Goal: Task Accomplishment & Management: Use online tool/utility

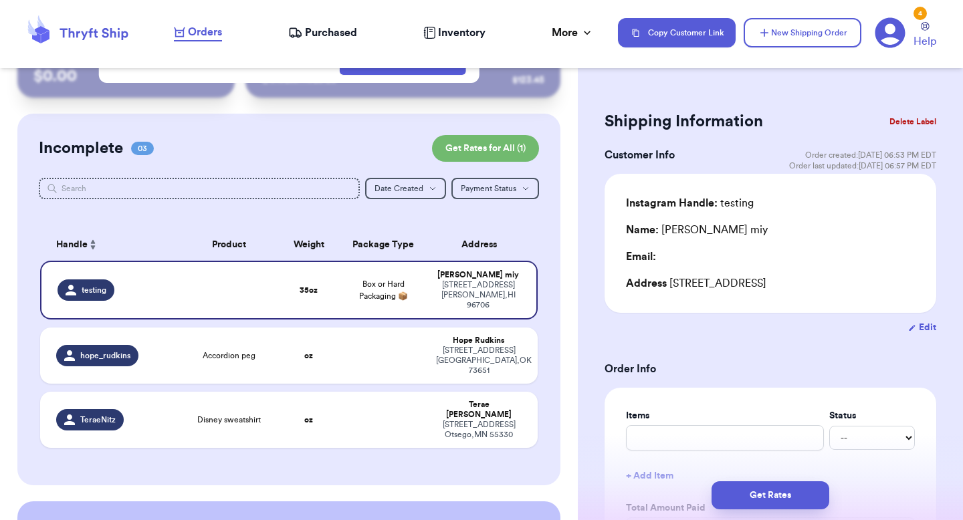
scroll to position [65, 0]
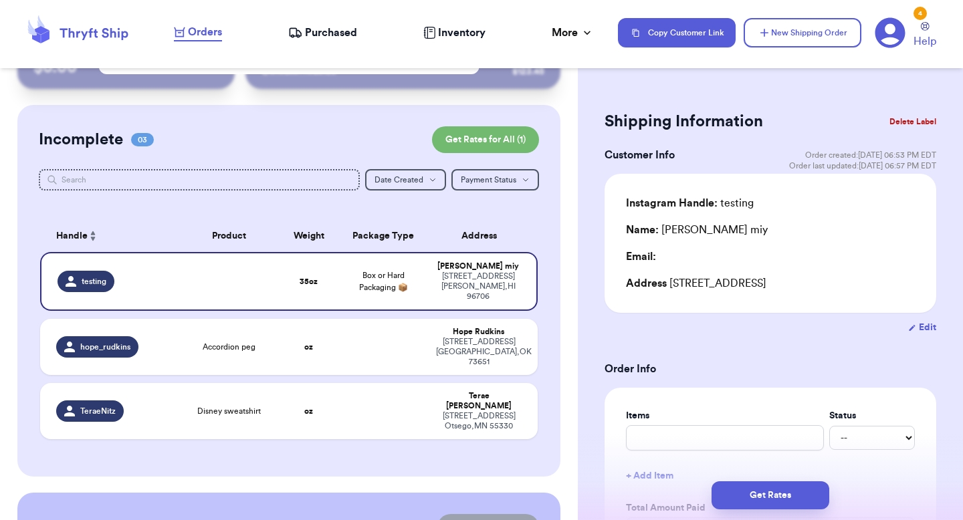
click at [921, 122] on button "Delete Label" at bounding box center [912, 121] width 57 height 29
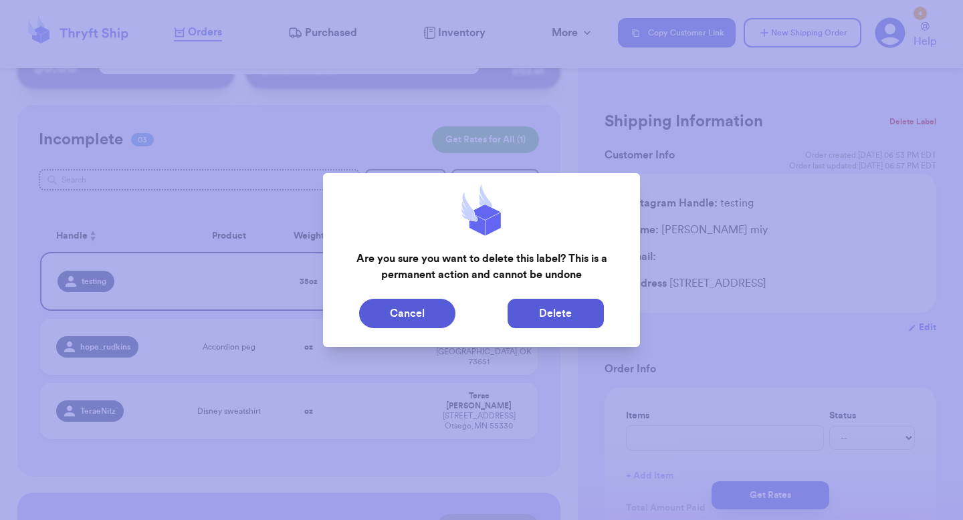
click at [574, 308] on button "Delete" at bounding box center [555, 313] width 96 height 29
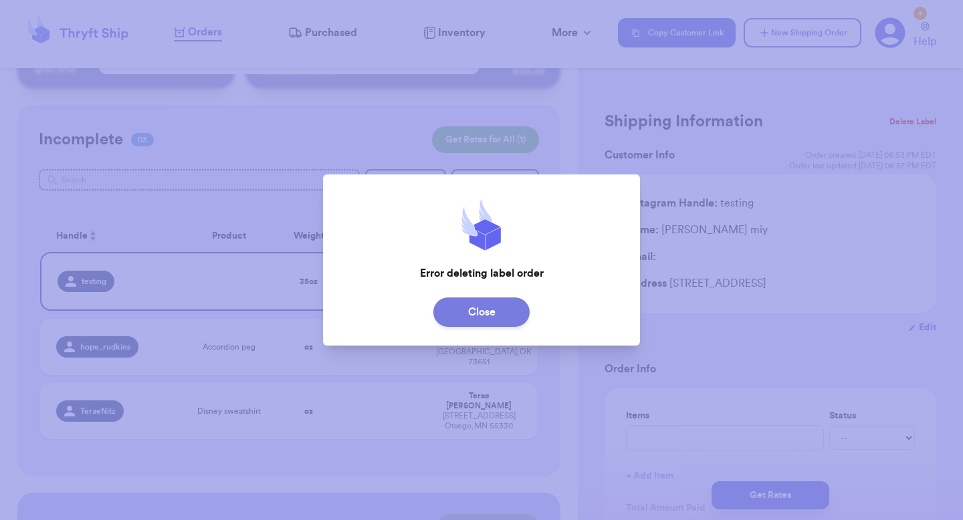
click at [497, 313] on button "Close" at bounding box center [481, 311] width 96 height 29
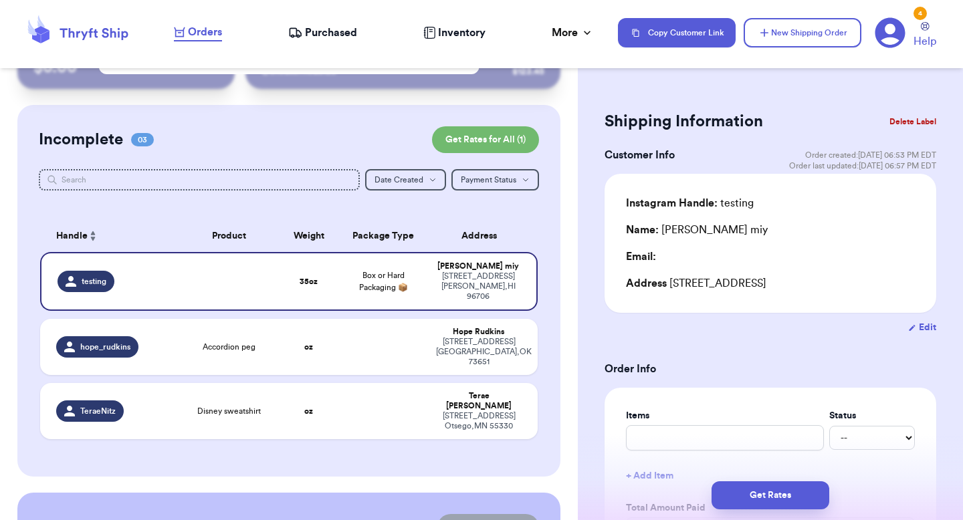
click at [905, 126] on button "Delete Label" at bounding box center [912, 121] width 57 height 29
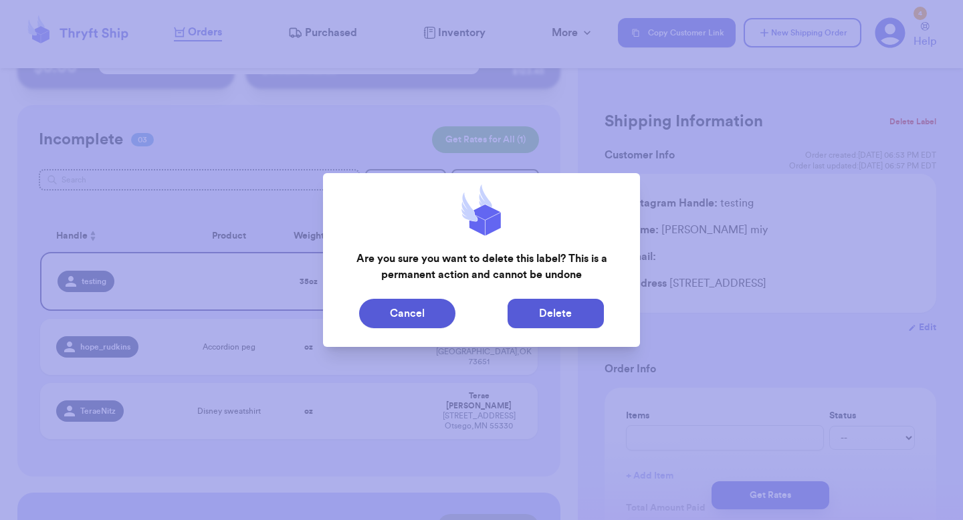
click at [556, 315] on button "Delete" at bounding box center [555, 313] width 96 height 29
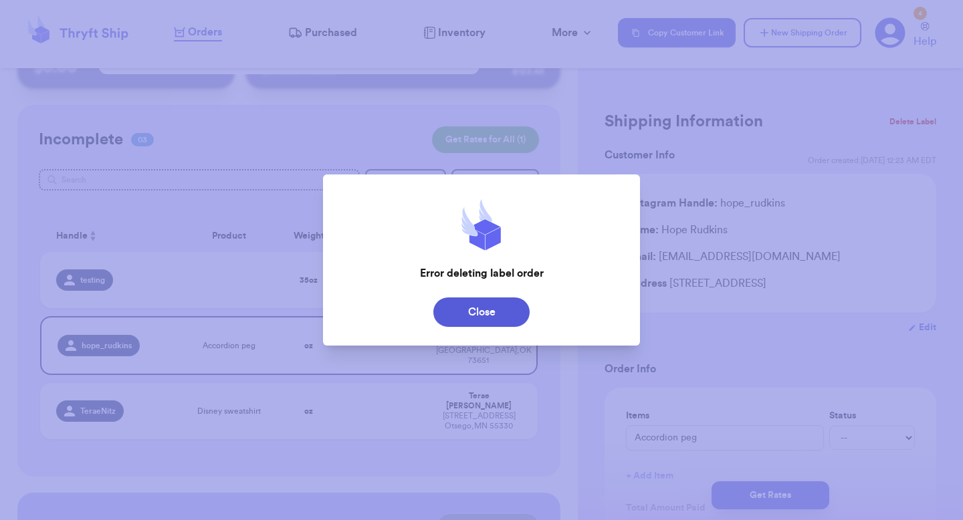
type input "Accordion peg"
type input "0"
click at [506, 305] on button "Close" at bounding box center [481, 311] width 96 height 29
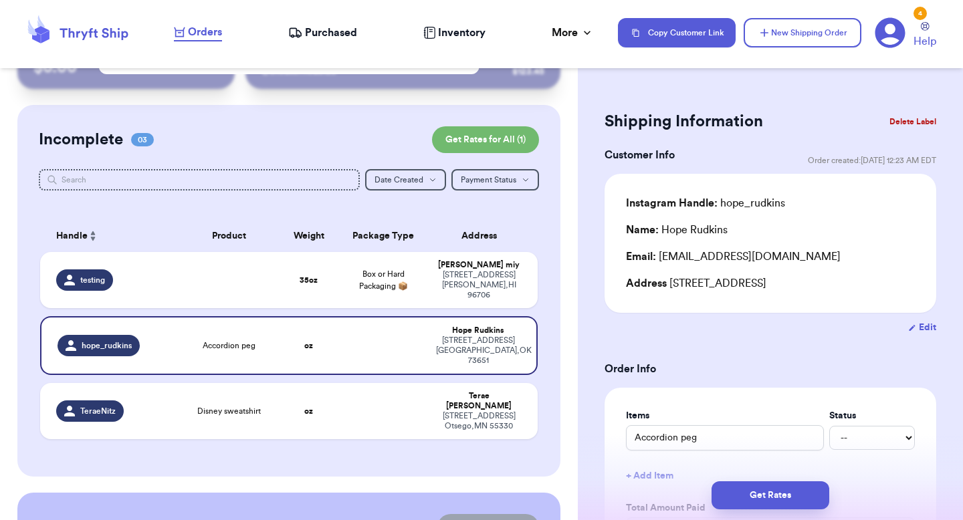
click at [225, 132] on div "Incomplete 03 Get Rates for All ( 1 )" at bounding box center [289, 139] width 500 height 27
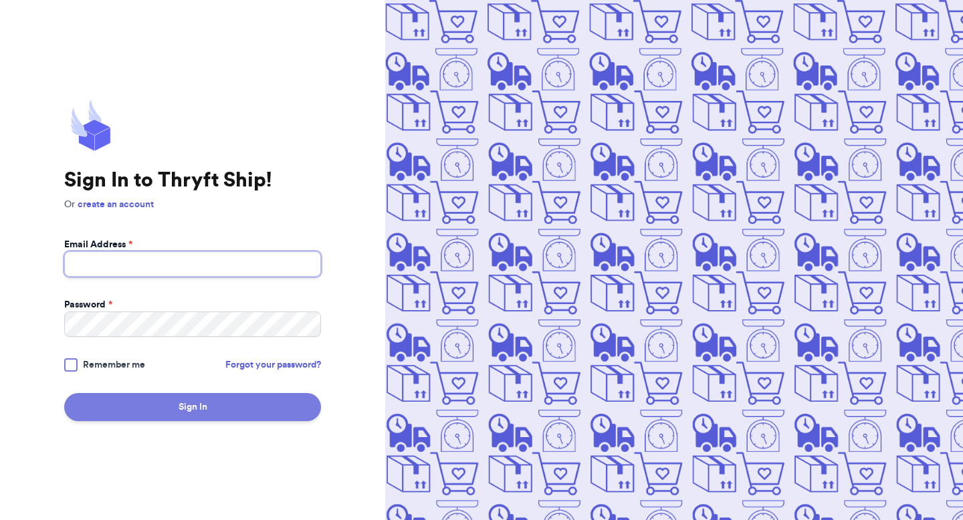
type input "[EMAIL_ADDRESS][DOMAIN_NAME]"
click at [212, 418] on button "Sign In" at bounding box center [192, 407] width 257 height 28
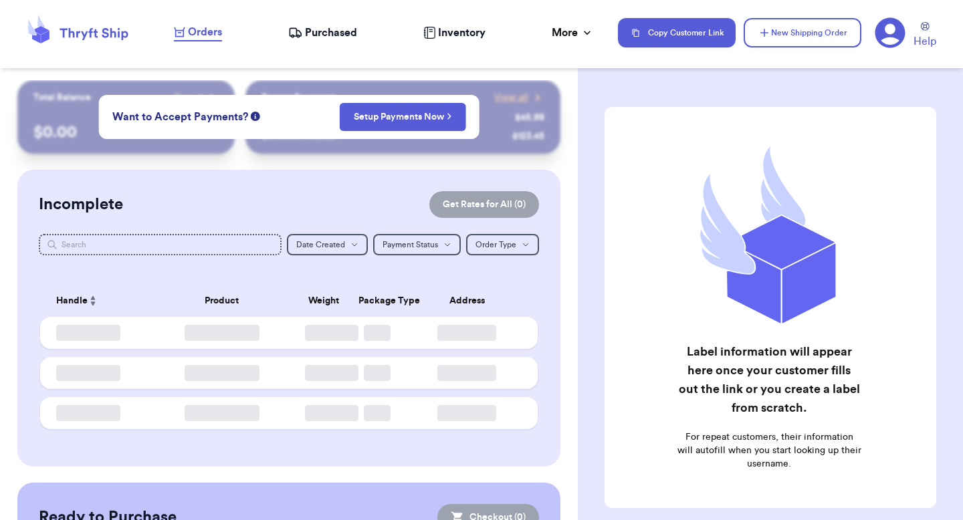
checkbox input "false"
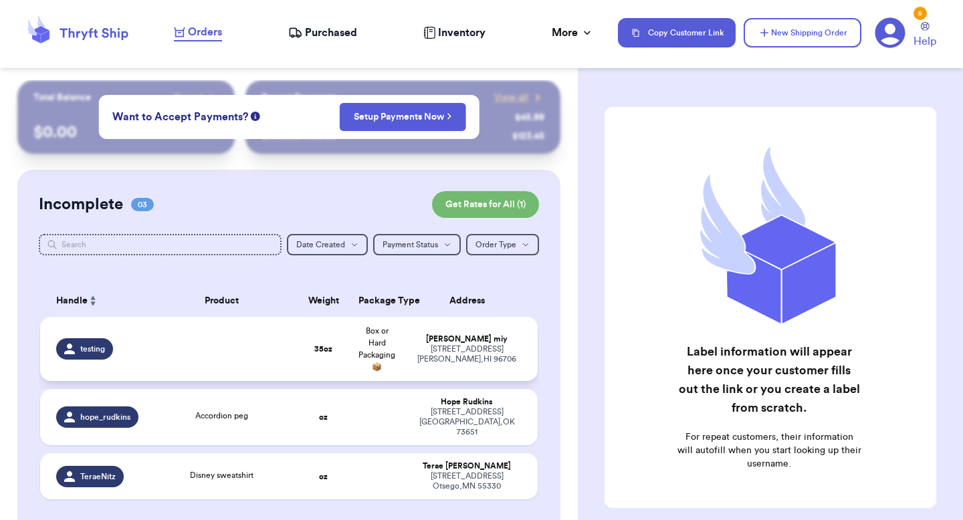
click at [483, 350] on div "[STREET_ADDRESS]" at bounding box center [467, 354] width 110 height 20
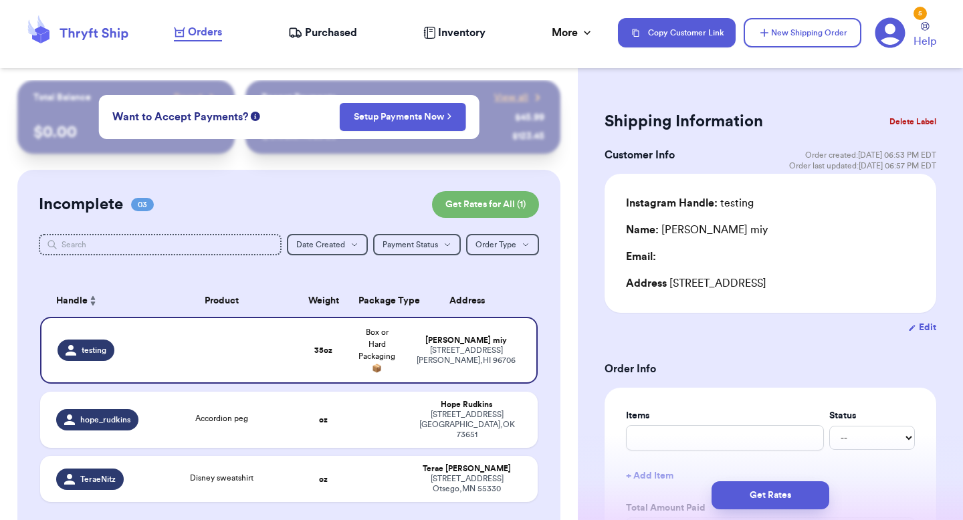
click at [913, 127] on button "Delete Label" at bounding box center [912, 121] width 57 height 29
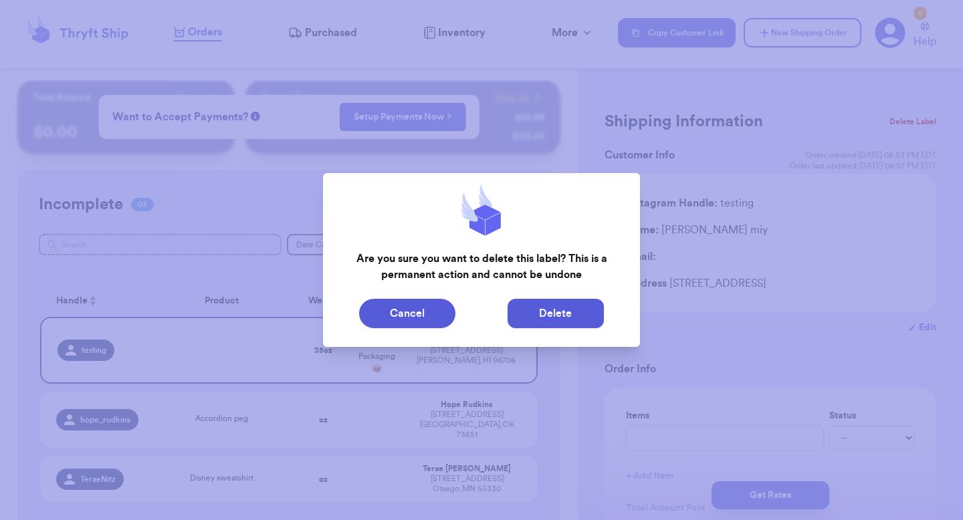
click at [559, 310] on button "Delete" at bounding box center [555, 313] width 96 height 29
type input "Accordion peg"
type input "0"
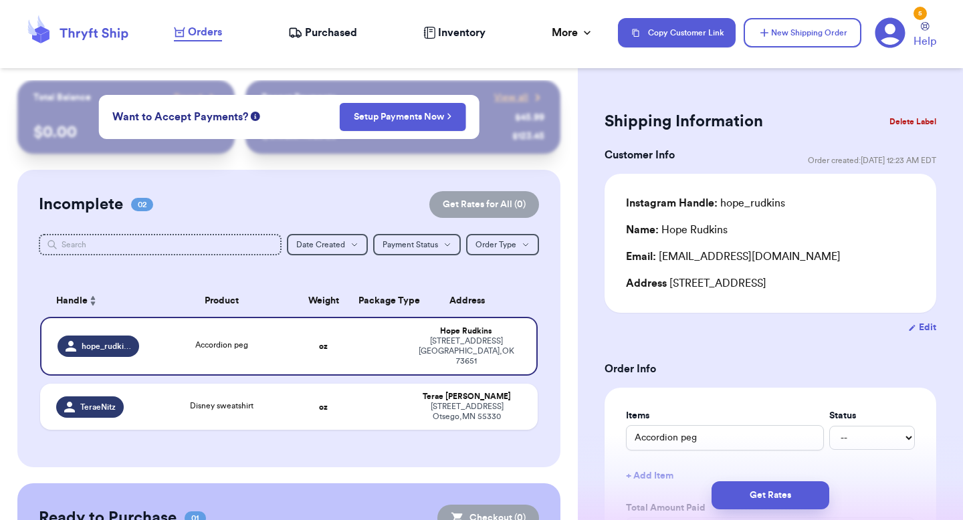
click at [573, 295] on div "Customer Link New Order Total Balance Payout $ 0.00 Recent Payments View all @ …" at bounding box center [289, 393] width 578 height 627
